Goal: Find contact information: Find contact information

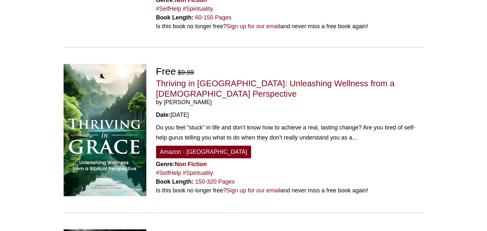
scroll to position [362, 0]
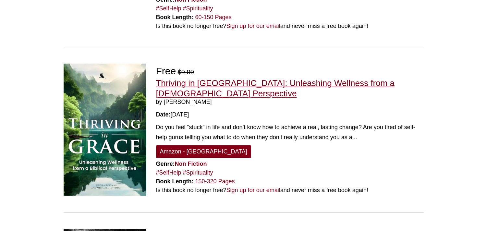
click at [215, 78] on link "Thriving in [GEOGRAPHIC_DATA]: Unleashing Wellness from a [DEMOGRAPHIC_DATA] Pe…" at bounding box center [275, 88] width 238 height 20
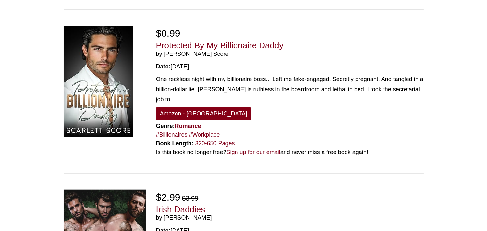
scroll to position [1126, 0]
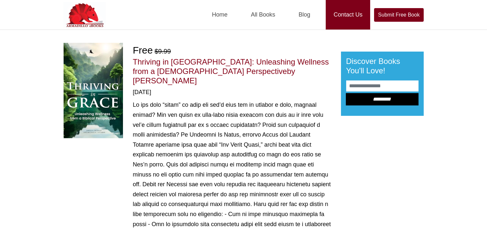
click at [340, 13] on link "Contact Us" at bounding box center [347, 14] width 44 height 29
